Goal: Task Accomplishment & Management: Use online tool/utility

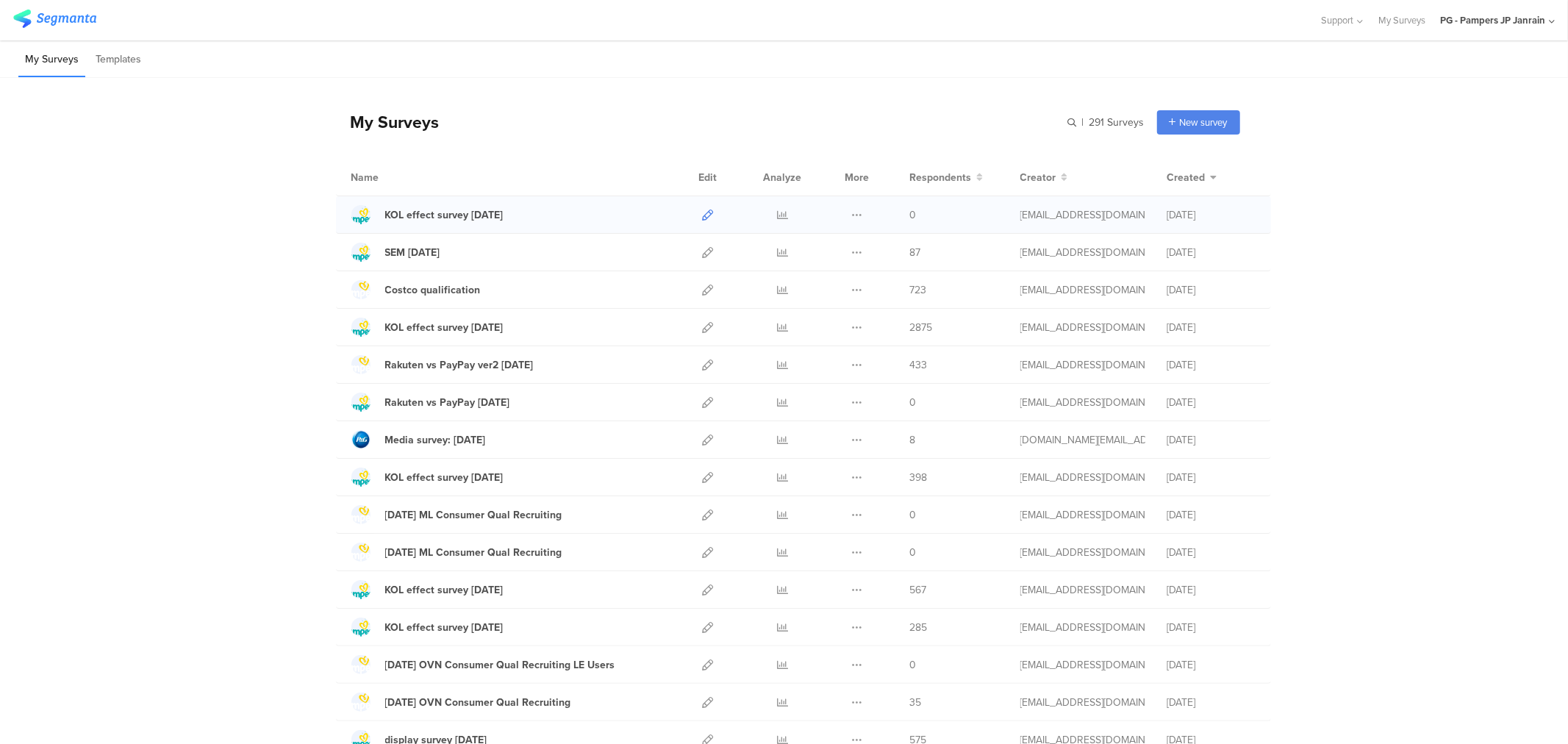
click at [703, 213] on icon at bounding box center [708, 215] width 11 height 11
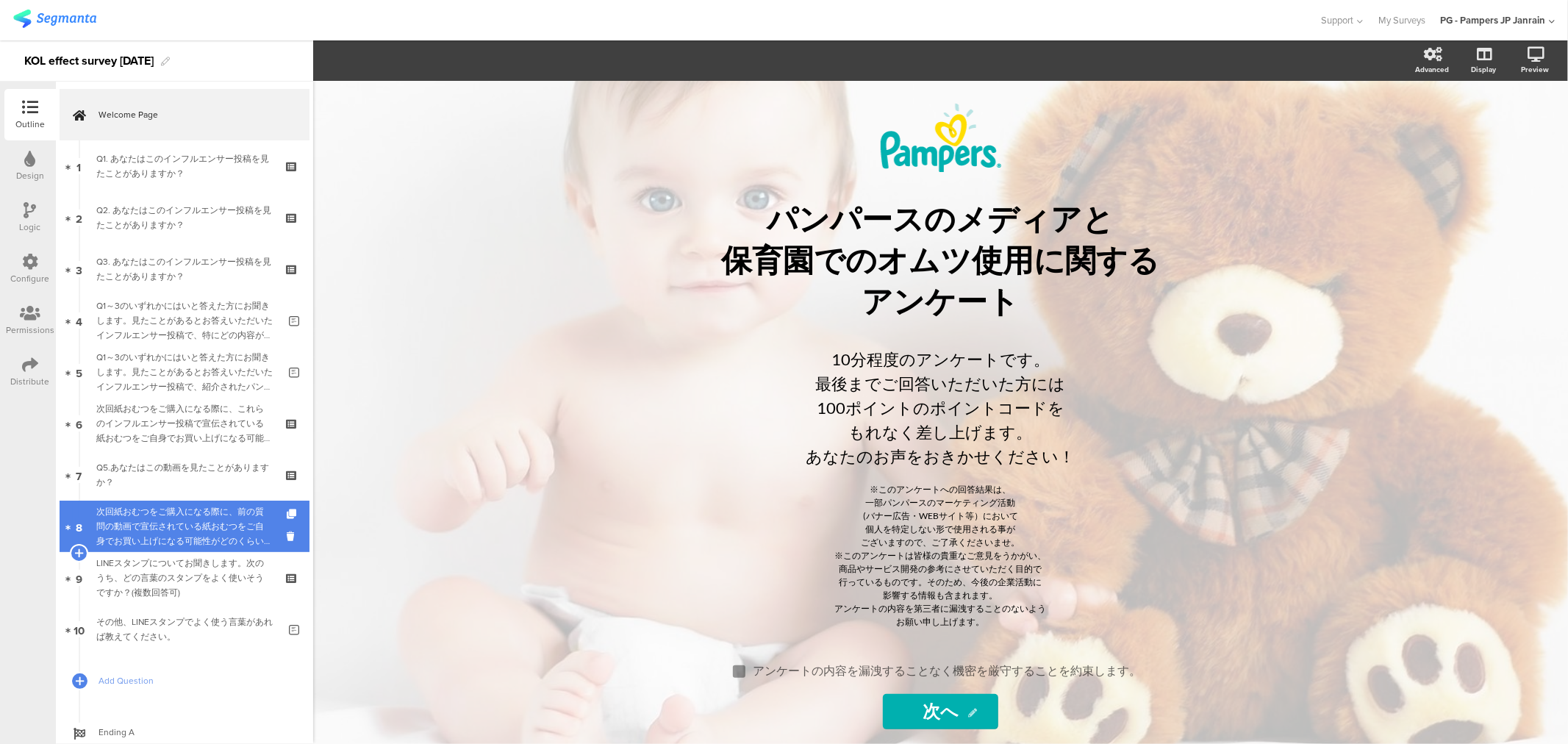
click at [161, 524] on div "次回紙おむつをご購入になる際に、前の質問の動画で宣伝されている紙おむつをご自身でお買い上げになる可能性がどのくらいあるかをお答えください。" at bounding box center [184, 526] width 175 height 44
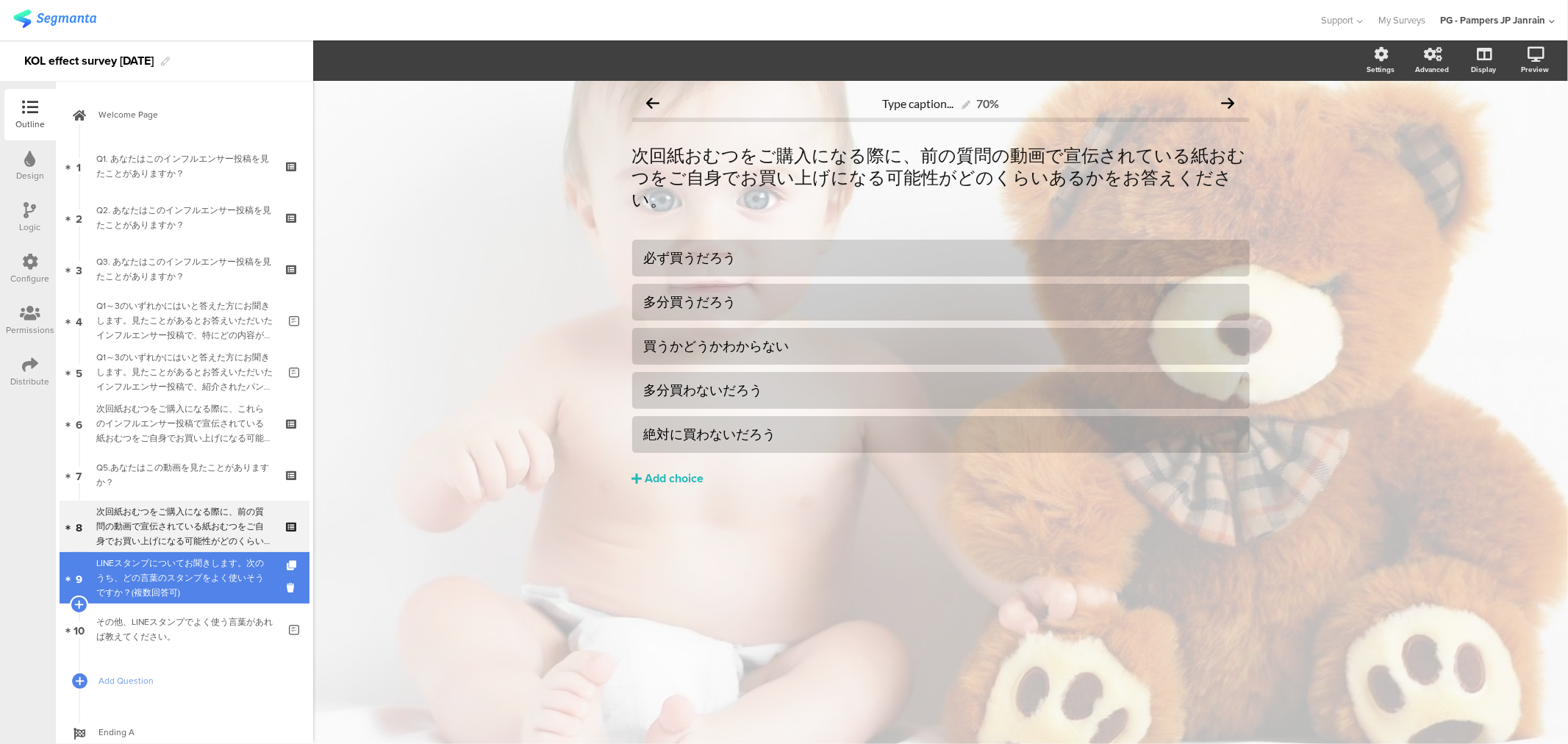
click at [189, 592] on div "LINEスタンプについてお聞きします。次のうち、どの言葉のスタンプをよく使いそうですか？(複数回答可)" at bounding box center [184, 577] width 175 height 44
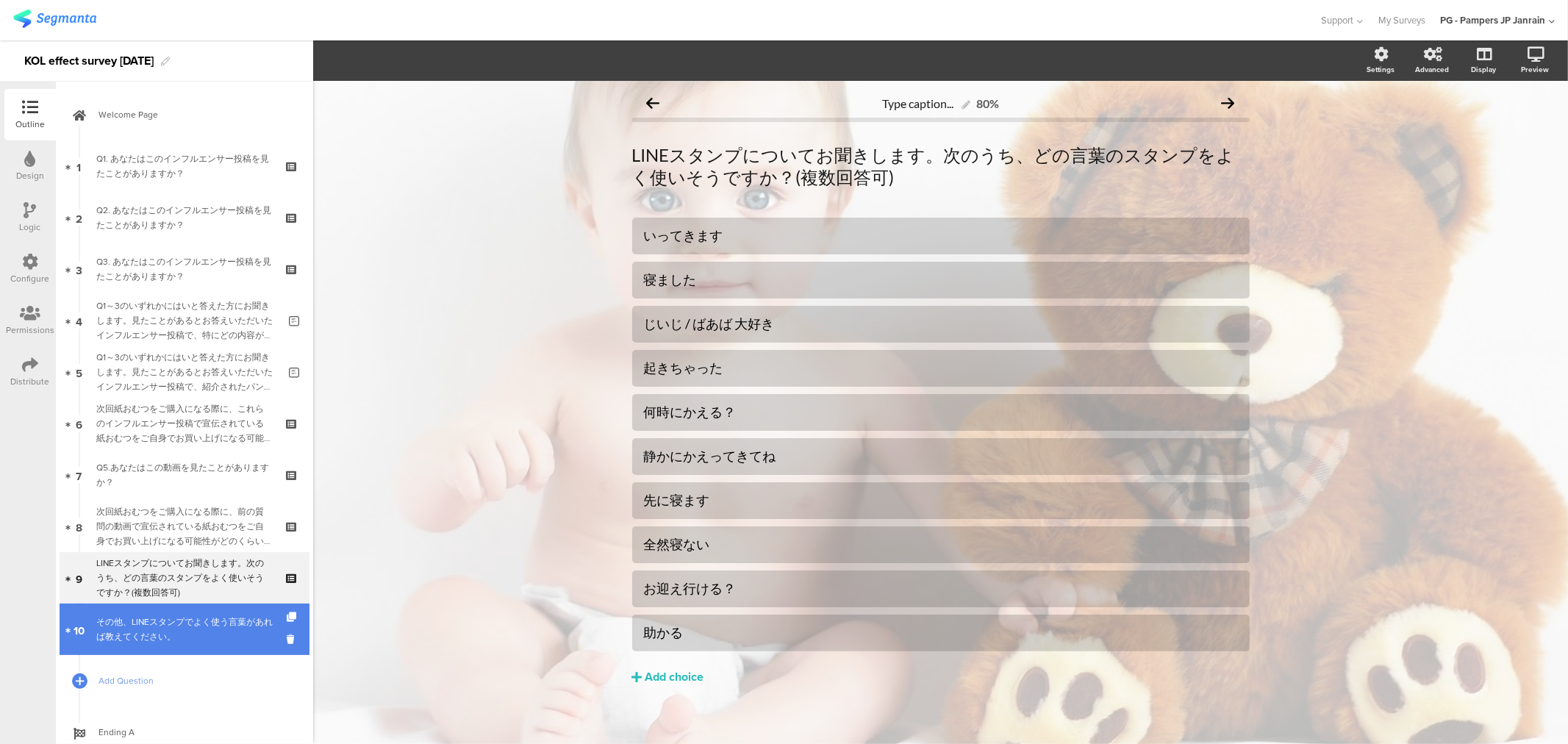
click at [153, 628] on div "その他、LINEスタンプでよく使う言葉があれば教えてください。" at bounding box center [187, 629] width 182 height 29
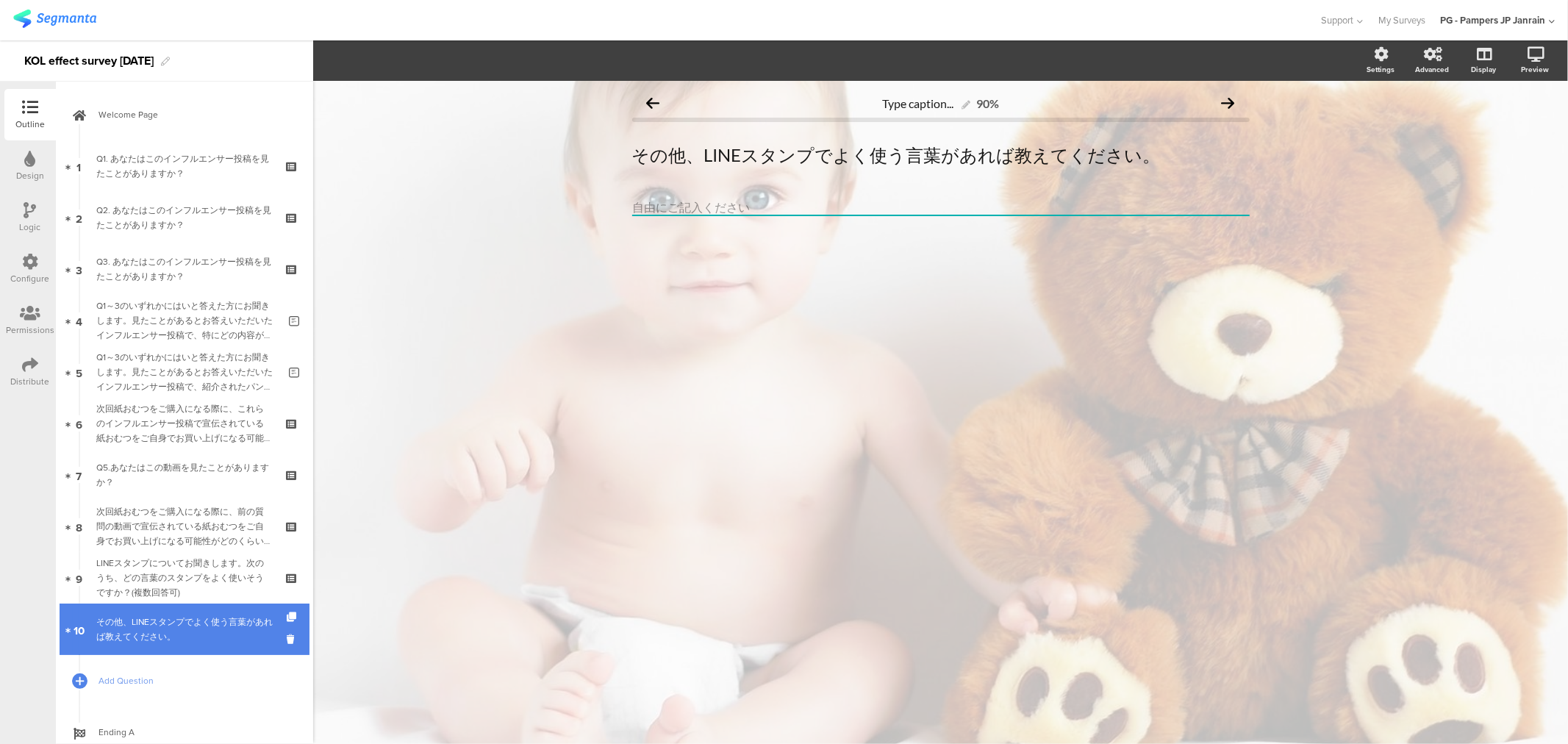
scroll to position [2, 0]
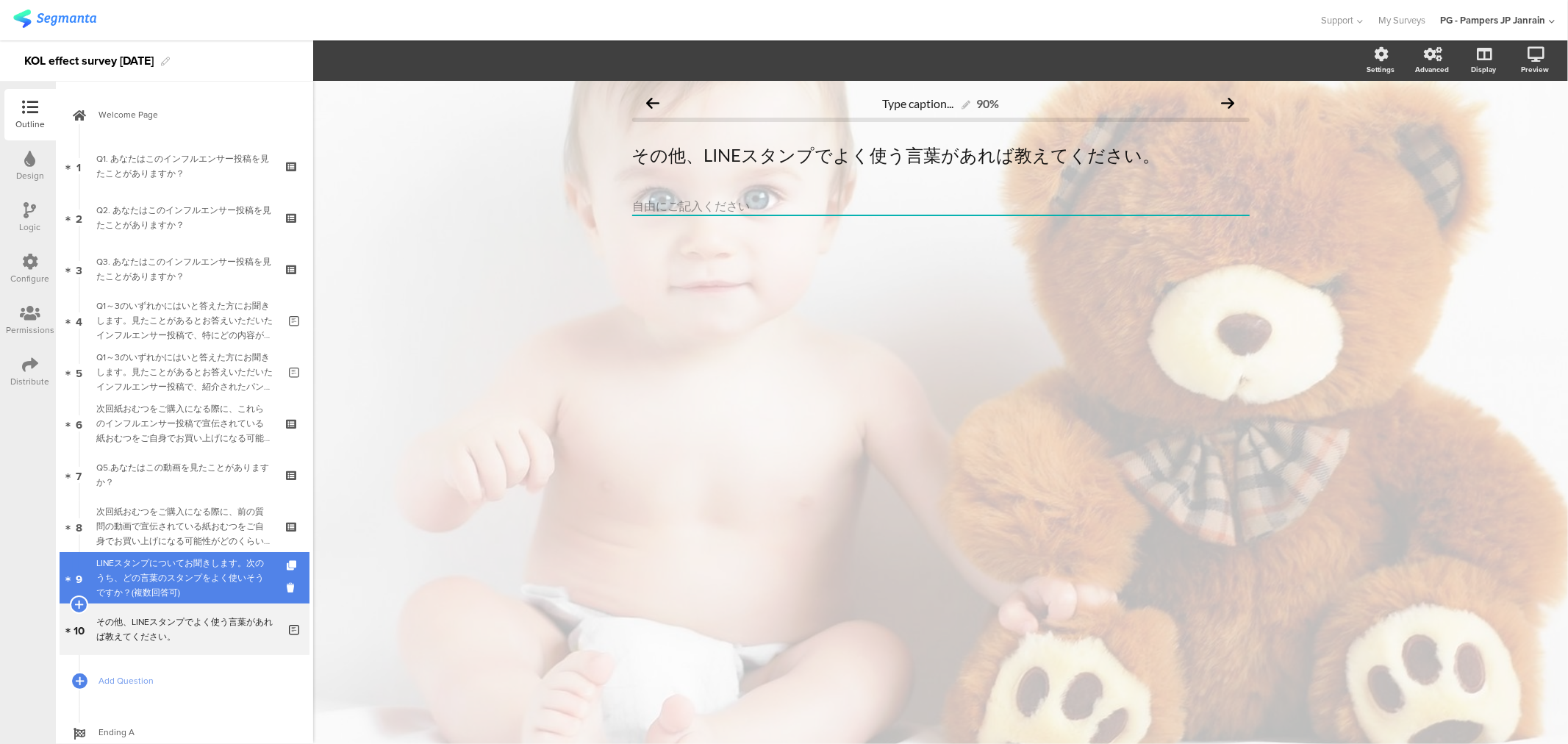
click at [185, 593] on div "LINEスタンプについてお聞きします。次のうち、どの言葉のスタンプをよく使いそうですか？(複数回答可)" at bounding box center [184, 577] width 175 height 44
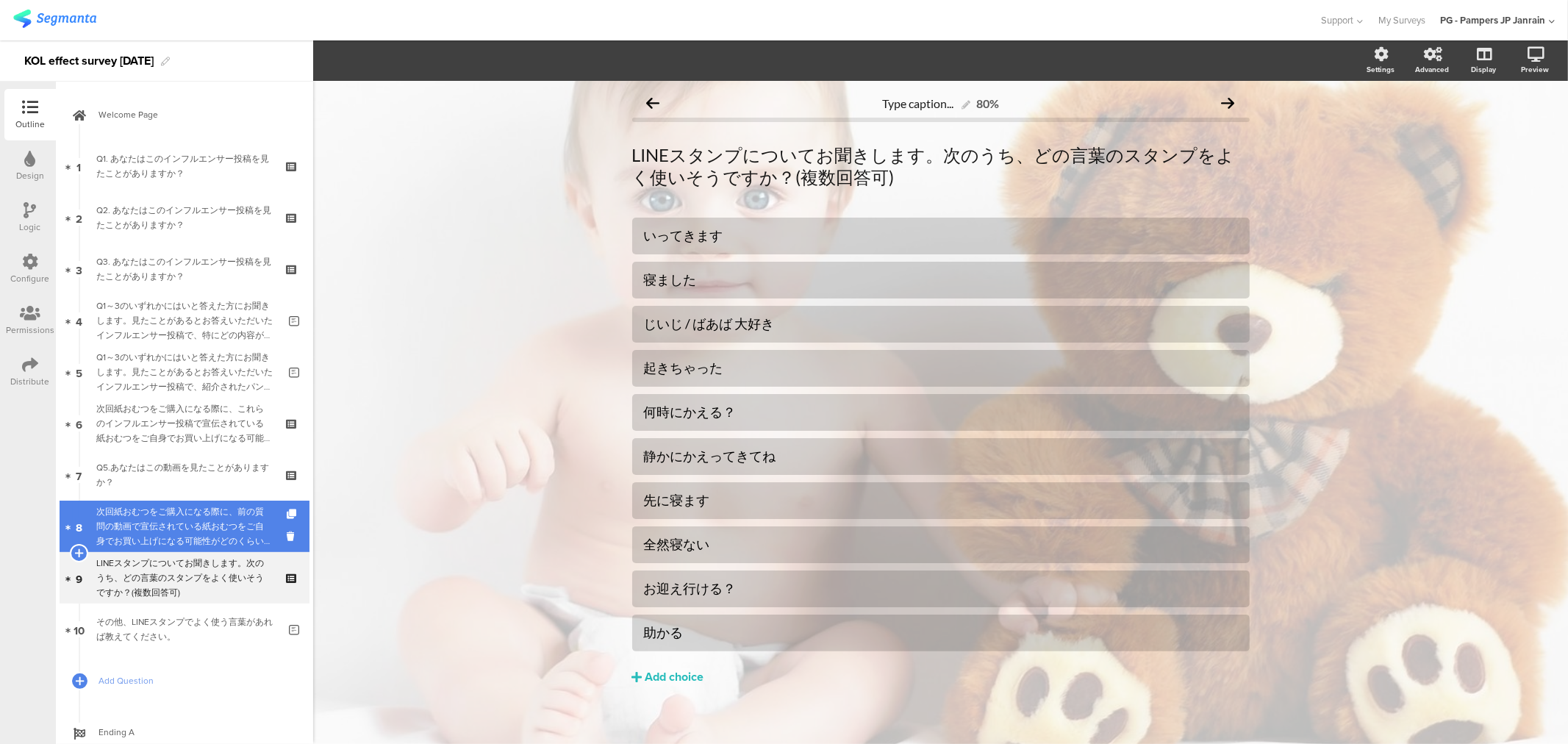
click at [191, 526] on div "次回紙おむつをご購入になる際に、前の質問の動画で宣伝されている紙おむつをご自身でお買い上げになる可能性がどのくらいあるかをお答えください。" at bounding box center [184, 526] width 175 height 44
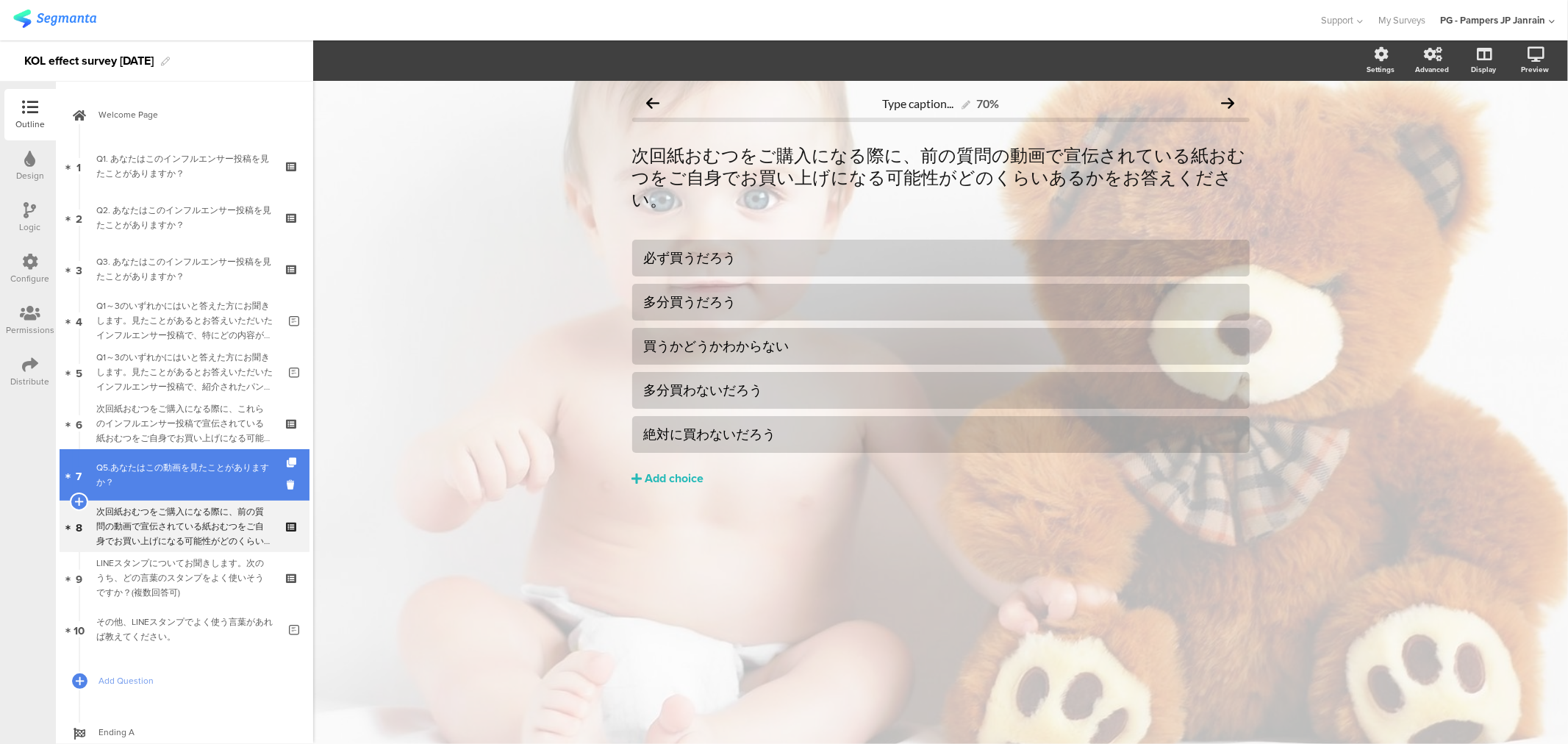
click at [191, 479] on div "Q5.あなたはこの動画を見たことがありますか？" at bounding box center [184, 475] width 175 height 29
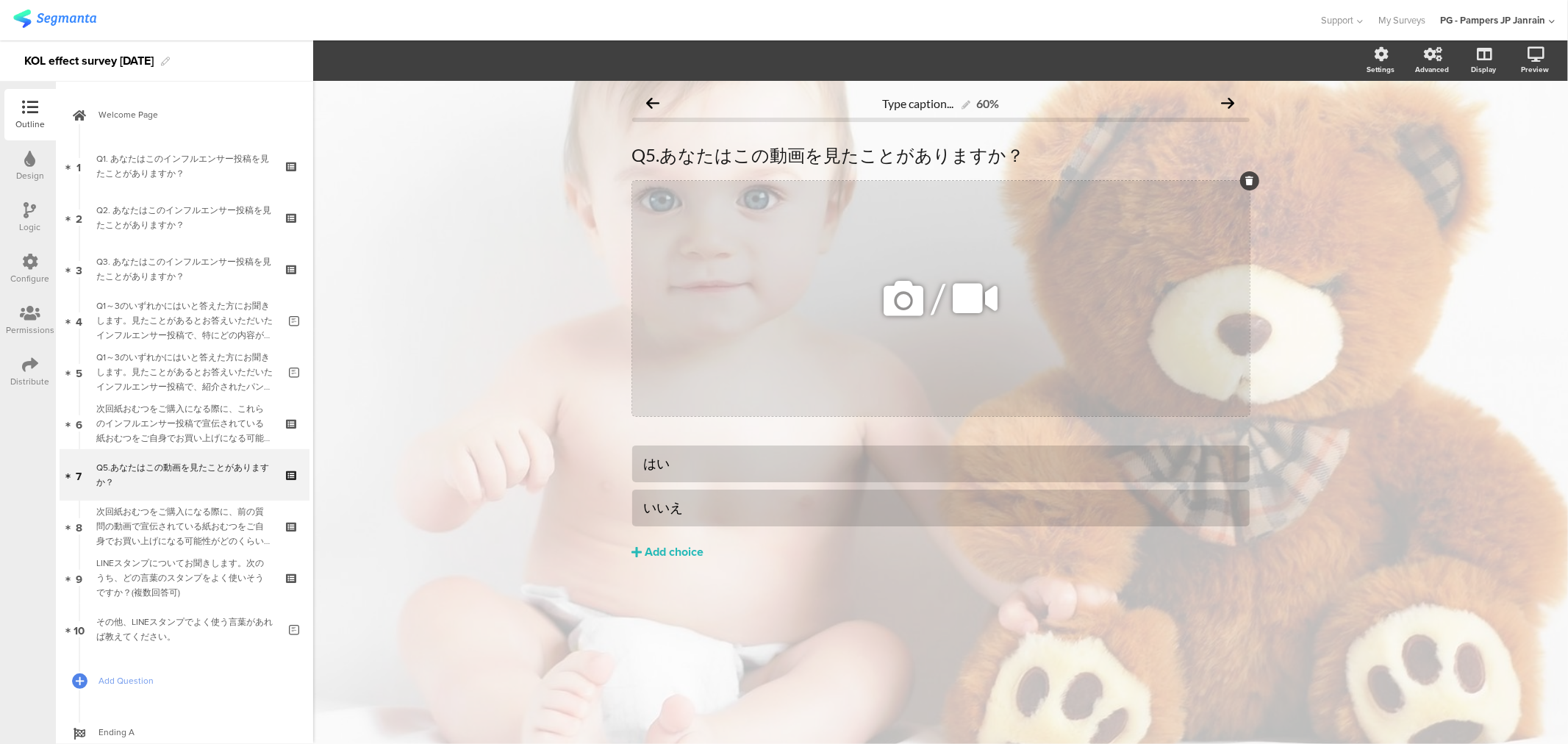
click at [927, 296] on icon at bounding box center [903, 298] width 50 height 50
click at [711, 393] on div "/" at bounding box center [941, 298] width 618 height 235
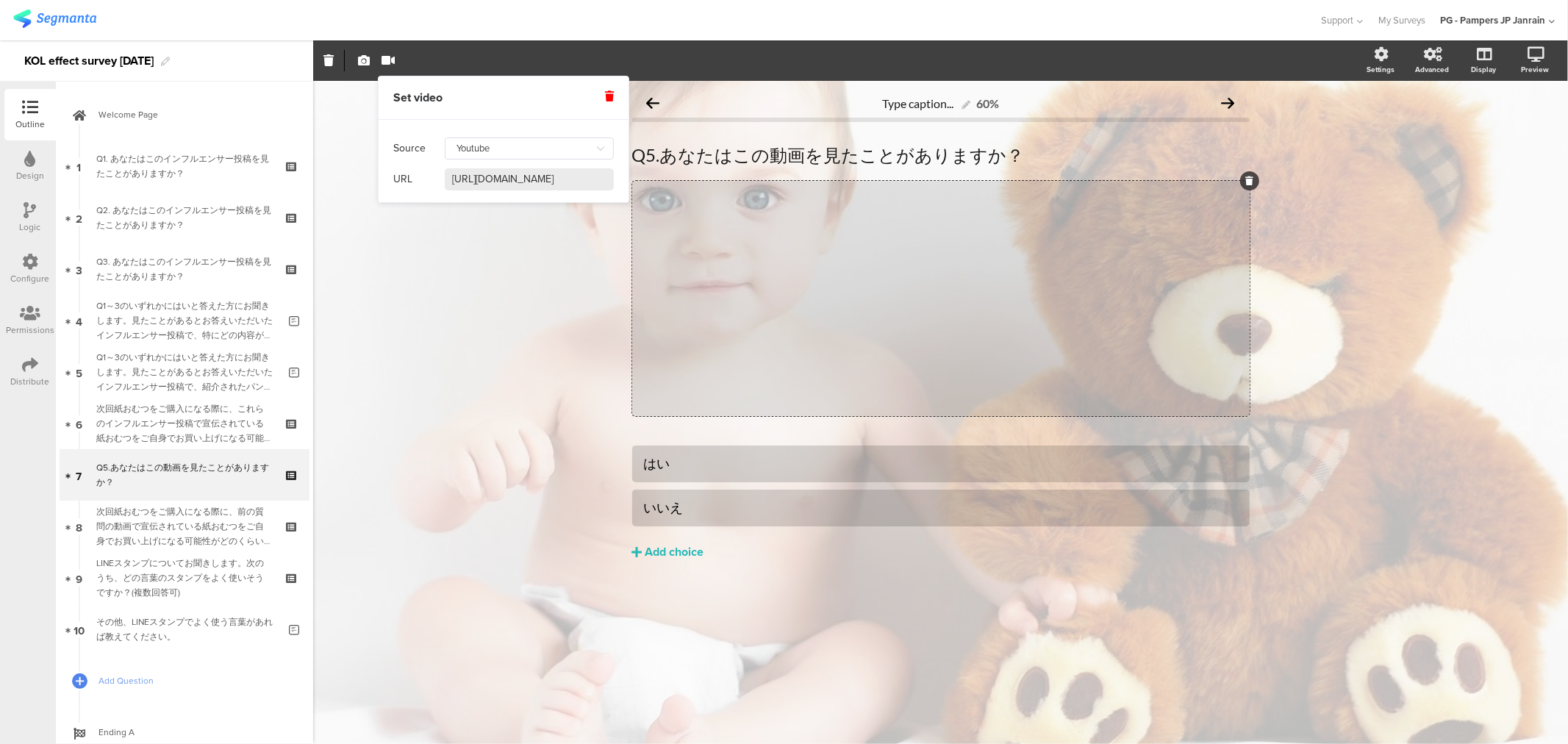
click at [525, 185] on input "https://www.youtube.com/watch?v=bgvPF8x0Pl4" at bounding box center [529, 179] width 169 height 22
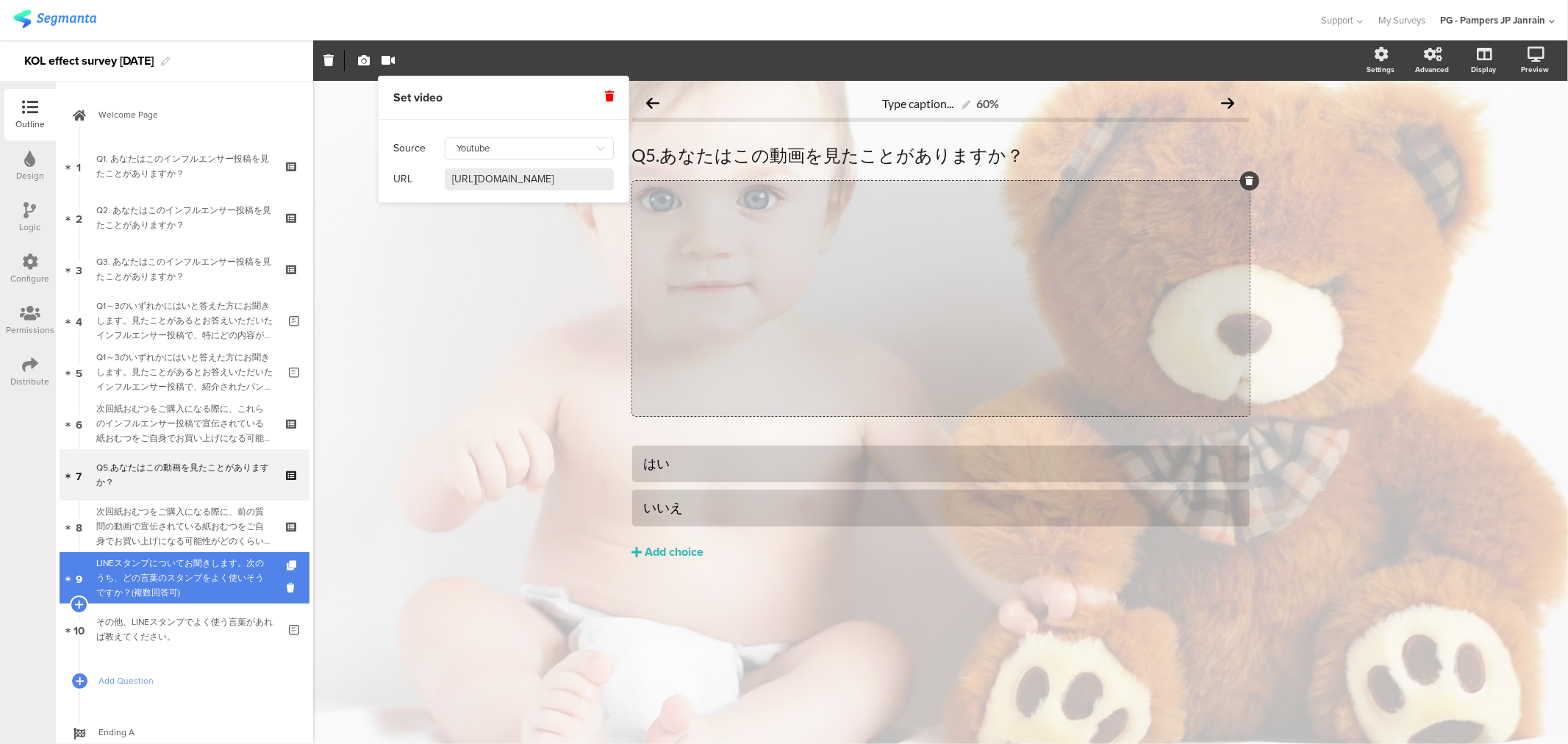
click at [137, 574] on div "LINEスタンプについてお聞きします。次のうち、どの言葉のスタンプをよく使いそうですか？(複数回答可)" at bounding box center [184, 577] width 175 height 44
